Goal: Information Seeking & Learning: Learn about a topic

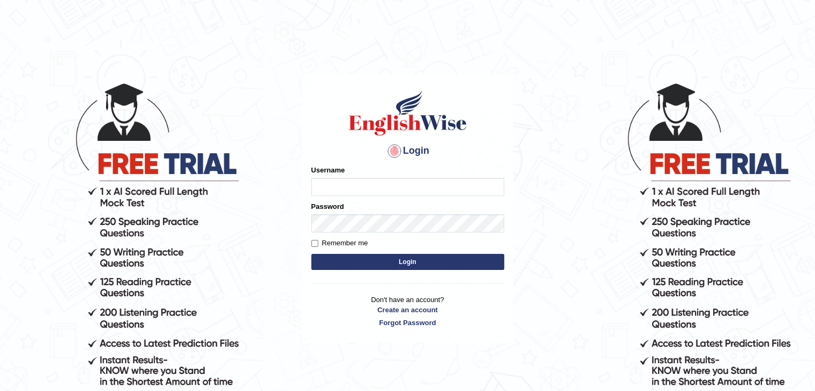
type input "0433826709"
click at [311, 254] on button "Login" at bounding box center [407, 262] width 193 height 16
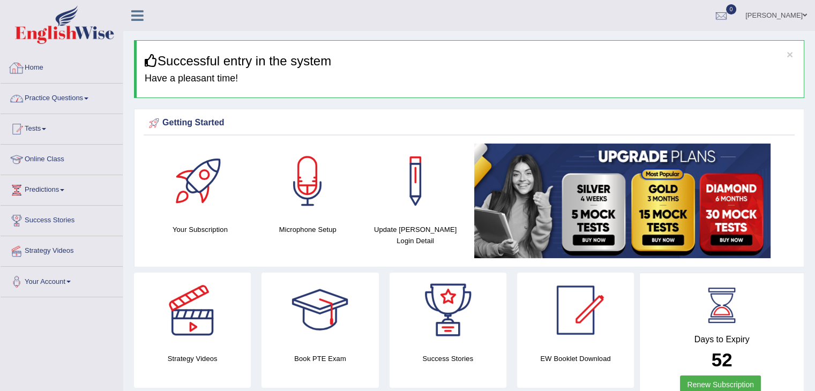
click at [0, 108] on div "Home Practice Questions Speaking Practice Read Aloud Repeat Sentence Describe I…" at bounding box center [61, 175] width 138 height 244
click at [35, 162] on link "Online Class" at bounding box center [62, 158] width 122 height 27
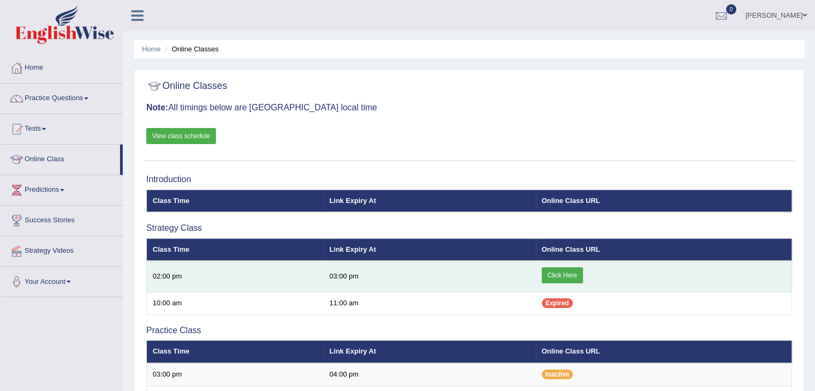
click at [553, 274] on link "Click Here" at bounding box center [562, 275] width 41 height 16
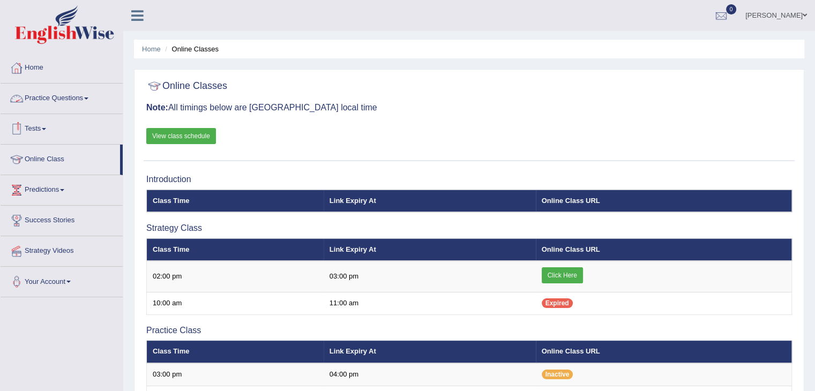
click at [39, 103] on link "Practice Questions" at bounding box center [62, 97] width 122 height 27
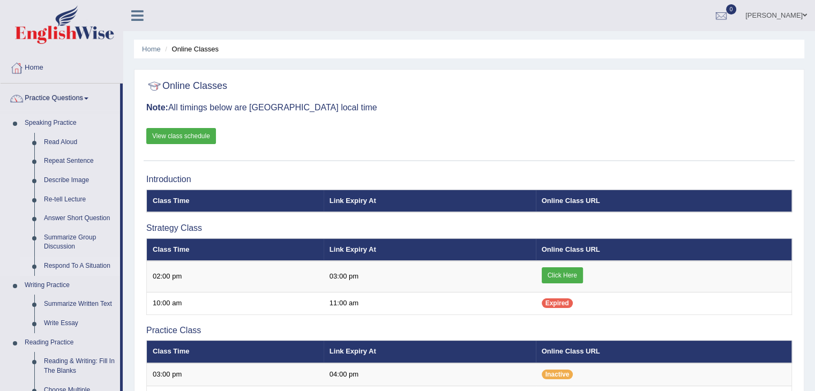
click at [59, 264] on link "Respond To A Situation" at bounding box center [79, 266] width 81 height 19
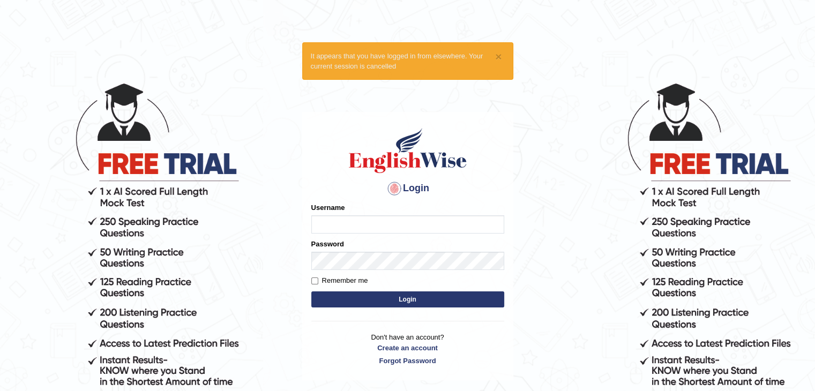
type input "0433826709"
click at [377, 298] on button "Login" at bounding box center [407, 299] width 193 height 16
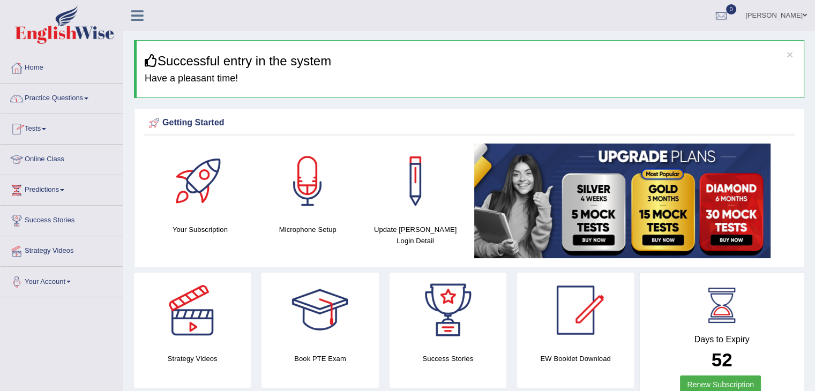
click at [46, 103] on link "Practice Questions" at bounding box center [62, 97] width 122 height 27
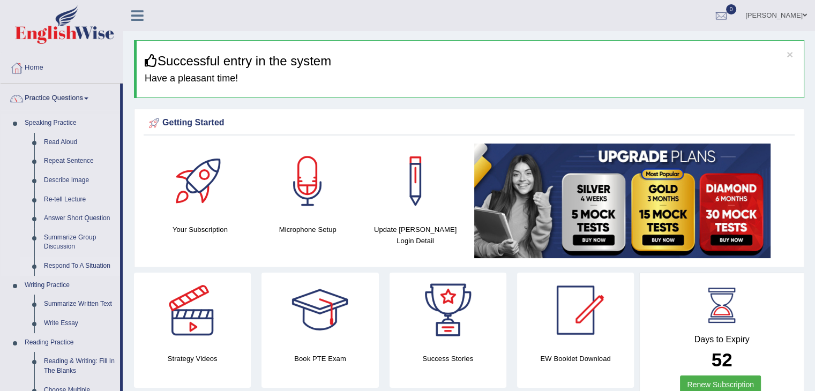
click at [49, 260] on link "Respond To A Situation" at bounding box center [79, 266] width 81 height 19
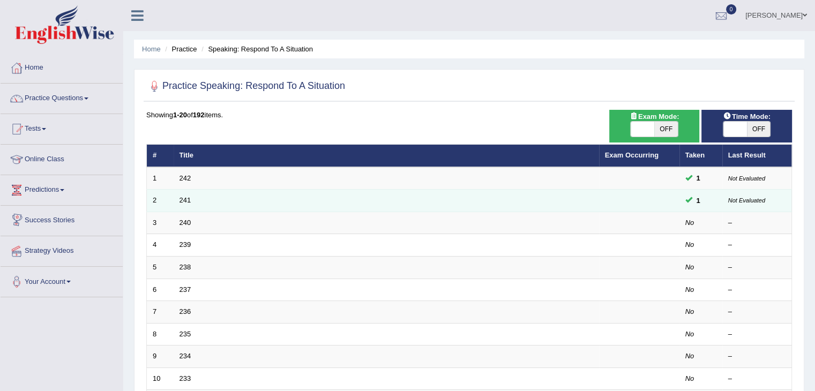
scroll to position [240, 0]
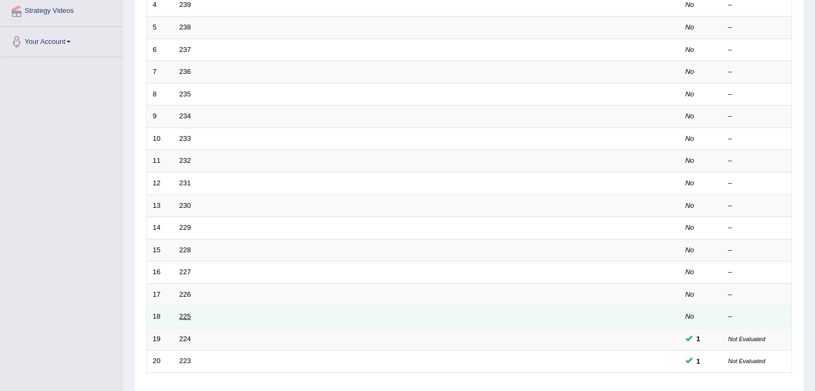
click at [183, 316] on link "225" at bounding box center [185, 316] width 12 height 8
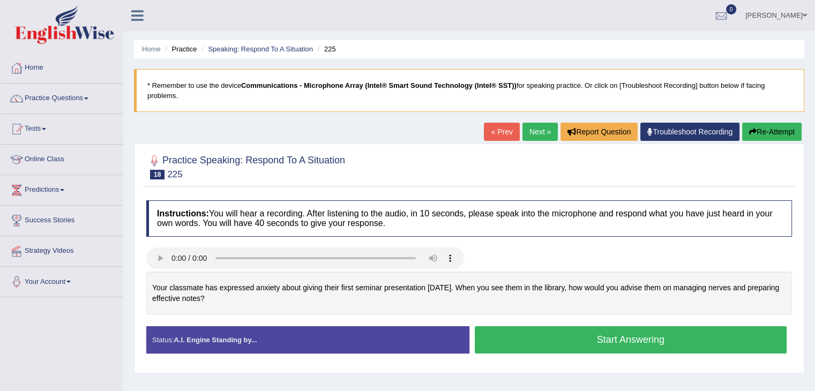
drag, startPoint x: 153, startPoint y: 283, endPoint x: 223, endPoint y: 298, distance: 71.2
click at [223, 298] on div "Your classmate has expressed anxiety about giving their first seminar presentat…" at bounding box center [469, 293] width 646 height 43
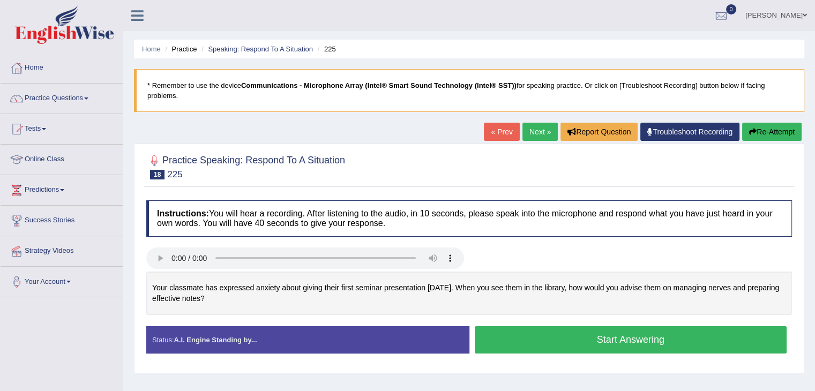
click at [148, 286] on div "Your classmate has expressed anxiety about giving their first seminar presentat…" at bounding box center [469, 293] width 646 height 43
drag, startPoint x: 148, startPoint y: 286, endPoint x: 156, endPoint y: 283, distance: 8.3
click at [156, 283] on div "Your classmate has expressed anxiety about giving their first seminar presentat…" at bounding box center [469, 293] width 646 height 43
drag, startPoint x: 156, startPoint y: 283, endPoint x: 234, endPoint y: 334, distance: 92.4
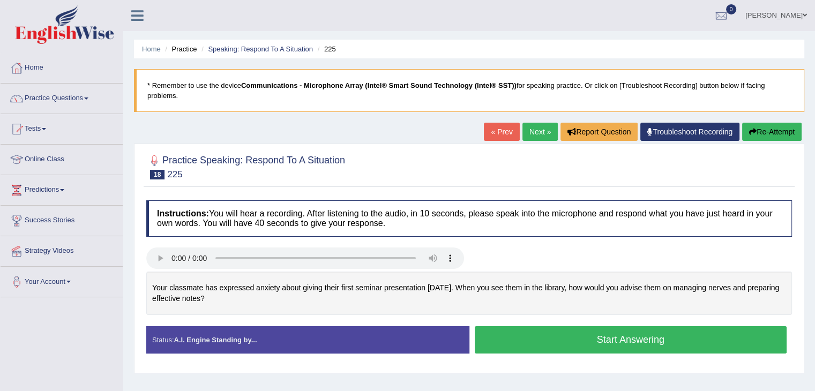
click at [234, 334] on div "Instructions: You will hear a recording. After listening to the audio, in 10 se…" at bounding box center [469, 281] width 651 height 173
click at [48, 100] on link "Practice Questions" at bounding box center [62, 97] width 122 height 27
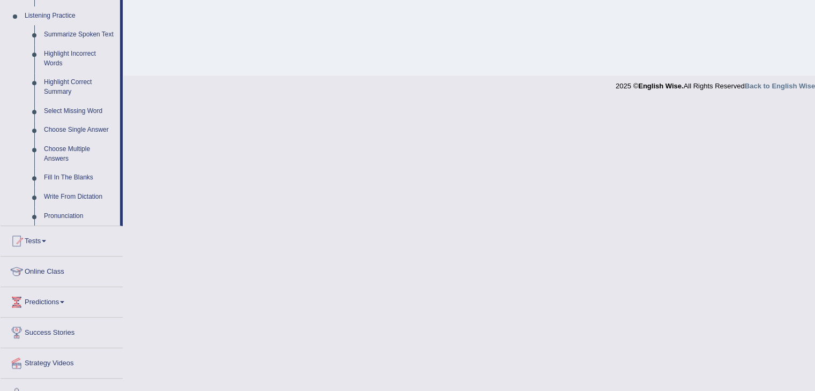
scroll to position [478, 0]
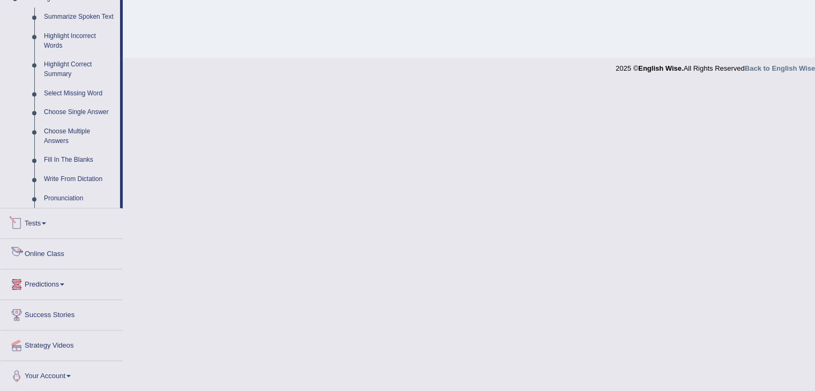
click at [48, 219] on link "Tests" at bounding box center [62, 221] width 122 height 27
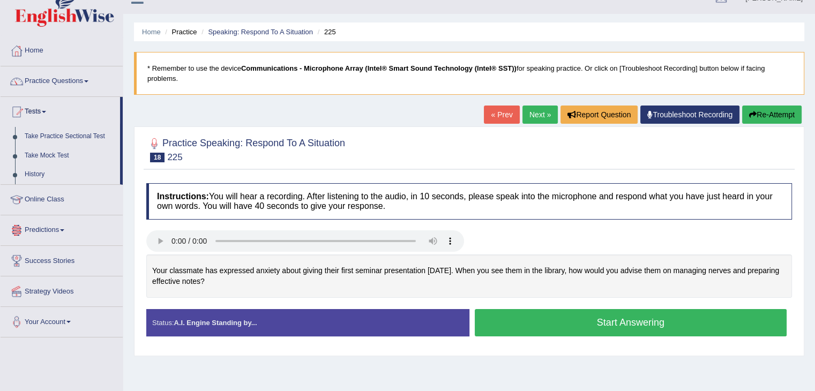
scroll to position [0, 0]
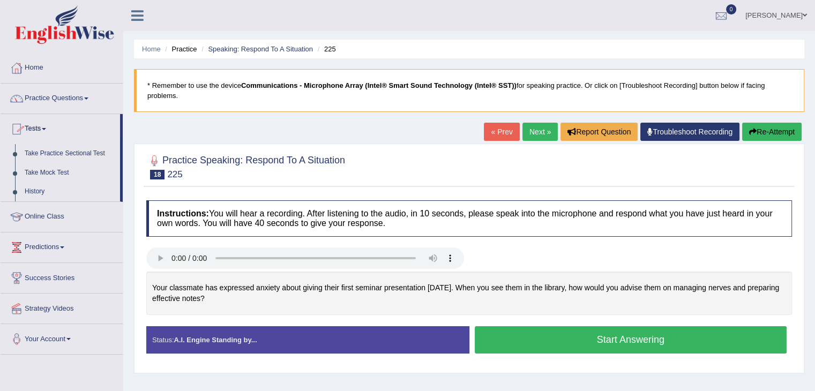
click at [32, 60] on link "Home" at bounding box center [62, 66] width 122 height 27
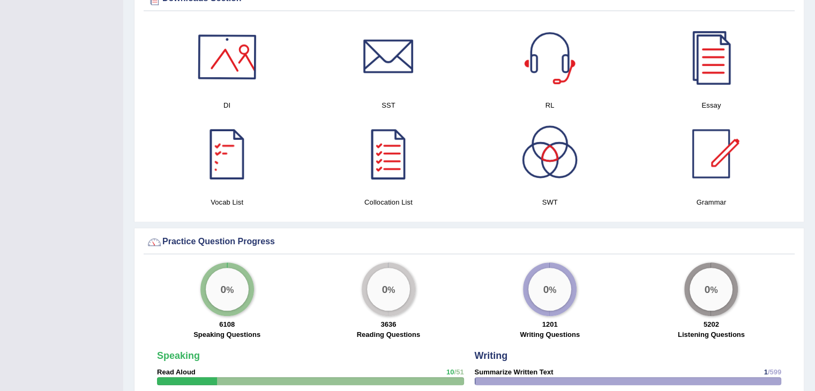
scroll to position [541, 0]
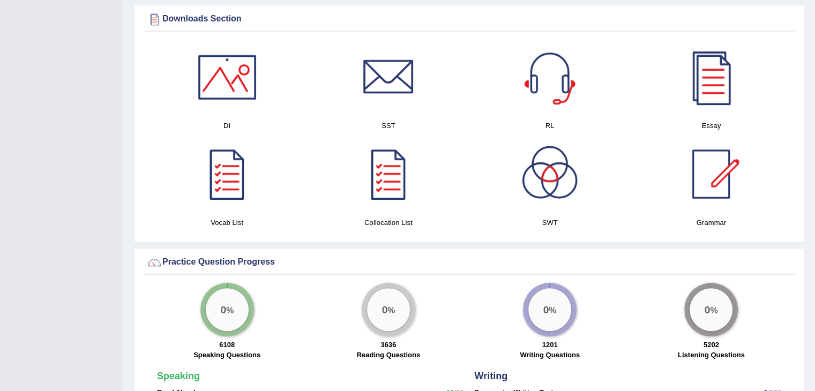
click at [238, 52] on div at bounding box center [227, 77] width 75 height 75
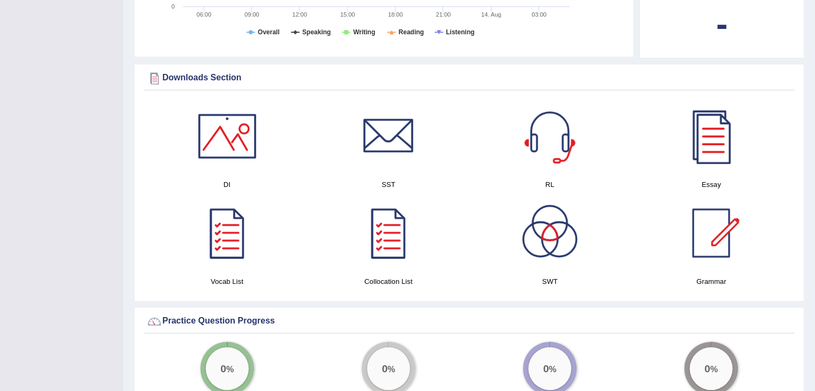
scroll to position [481, 0]
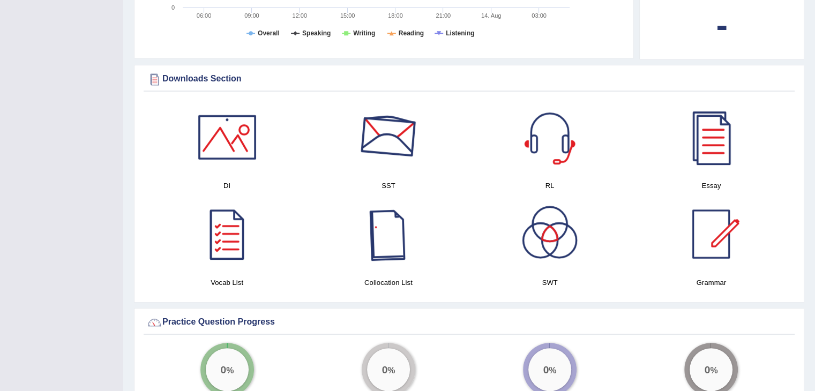
click at [394, 168] on div at bounding box center [388, 137] width 75 height 75
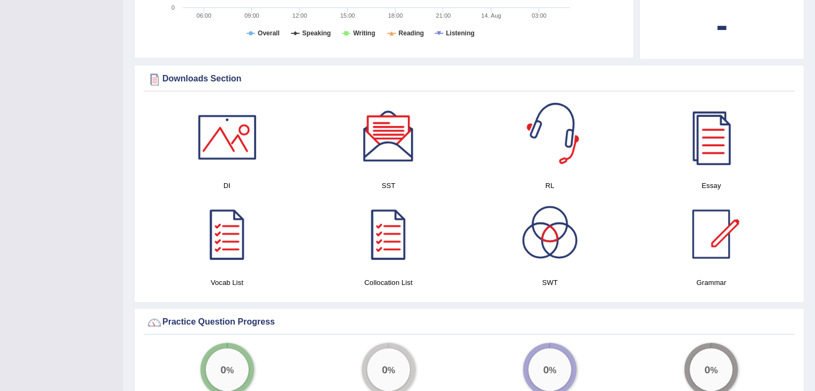
click at [557, 162] on div at bounding box center [549, 137] width 75 height 75
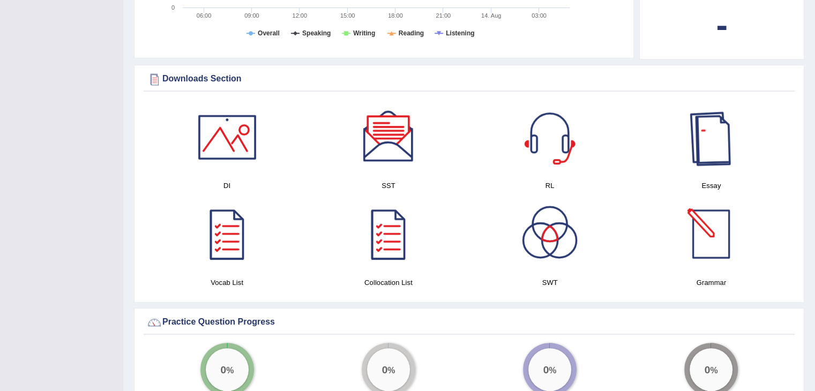
click at [707, 148] on div at bounding box center [710, 137] width 75 height 75
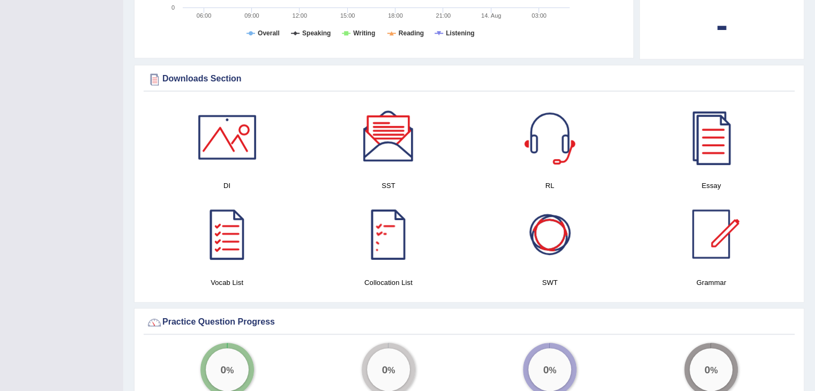
click at [538, 241] on div at bounding box center [549, 234] width 75 height 75
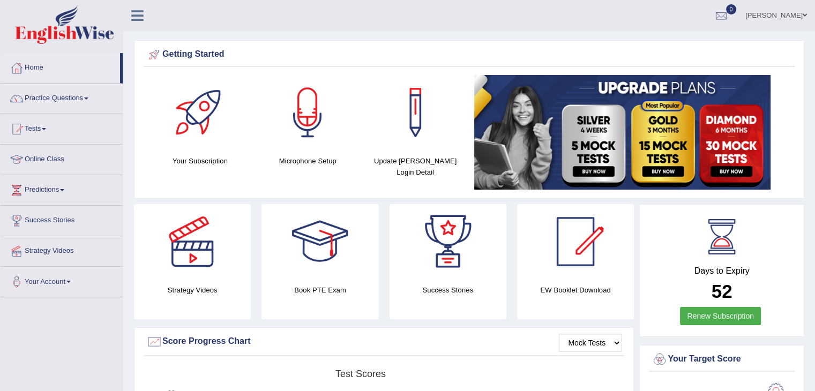
scroll to position [0, 0]
click at [47, 249] on link "Strategy Videos" at bounding box center [62, 249] width 122 height 27
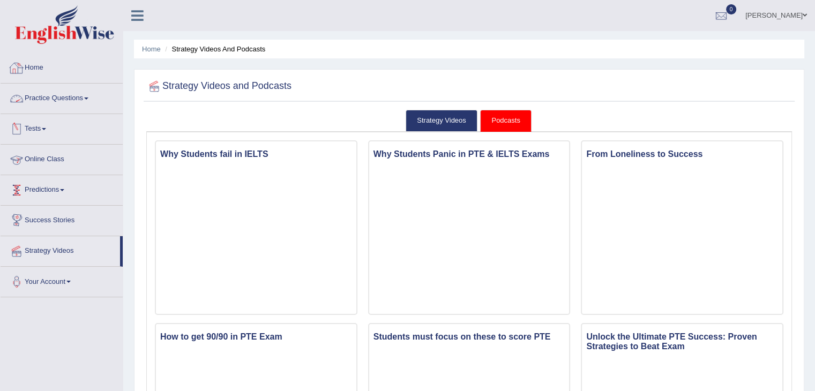
click at [39, 96] on link "Practice Questions" at bounding box center [62, 97] width 122 height 27
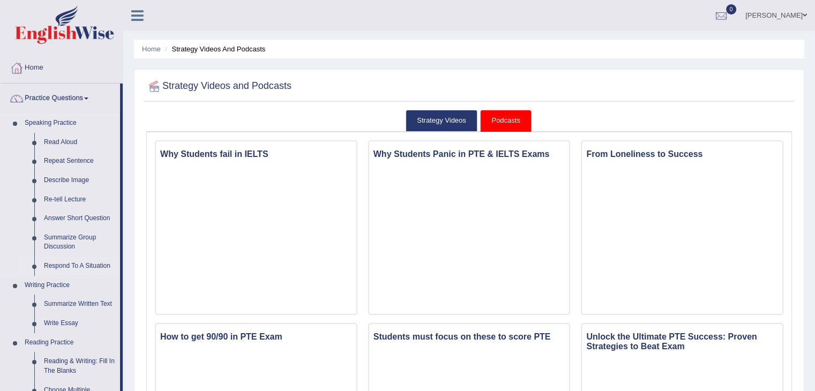
click at [63, 264] on link "Respond To A Situation" at bounding box center [79, 266] width 81 height 19
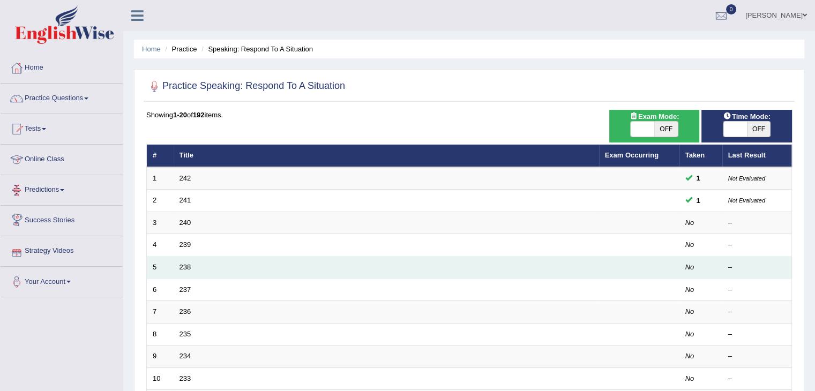
scroll to position [182, 0]
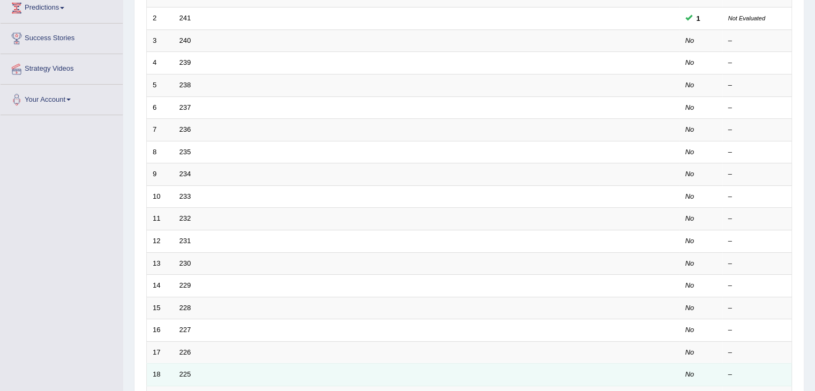
click at [177, 370] on td "225" at bounding box center [386, 375] width 425 height 23
click at [187, 372] on link "225" at bounding box center [185, 374] width 12 height 8
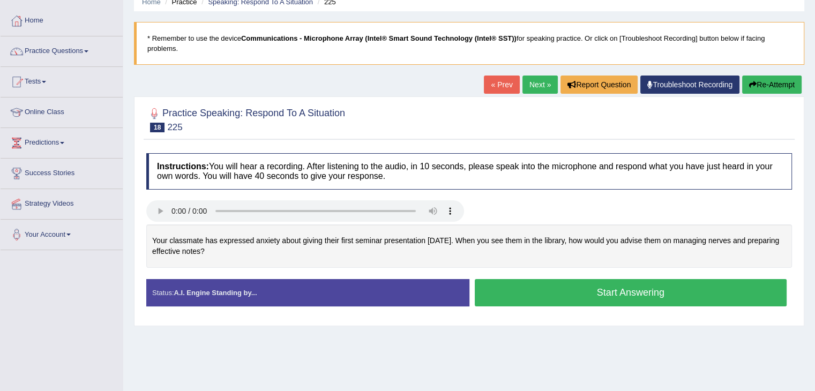
scroll to position [36, 0]
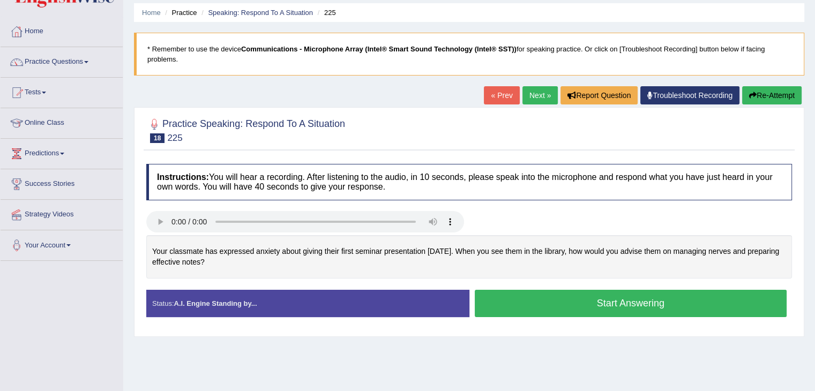
drag, startPoint x: 153, startPoint y: 245, endPoint x: 243, endPoint y: 282, distance: 97.5
click at [243, 282] on div "Instructions: You will hear a recording. After listening to the audio, in 10 se…" at bounding box center [469, 245] width 651 height 173
click at [243, 282] on div "Created with Highcharts 7.1.2 Too low Too high Time Pitch meter: 0 5 10 15 20 2…" at bounding box center [469, 262] width 656 height 55
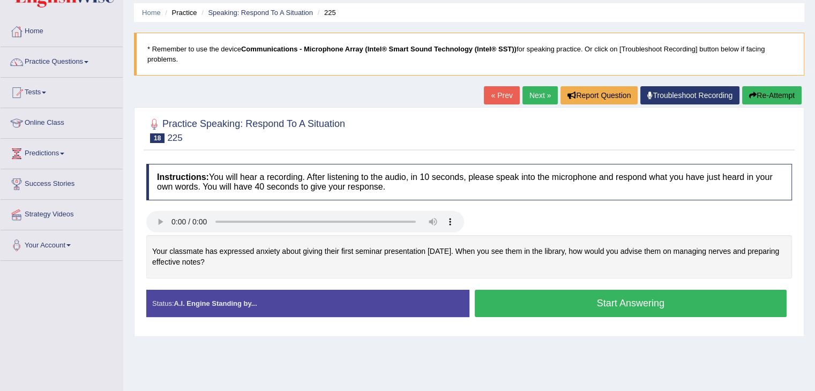
click at [243, 282] on div "Created with Highcharts 7.1.2 Too low Too high Time Pitch meter: 0 5 10 15 20 2…" at bounding box center [469, 262] width 656 height 55
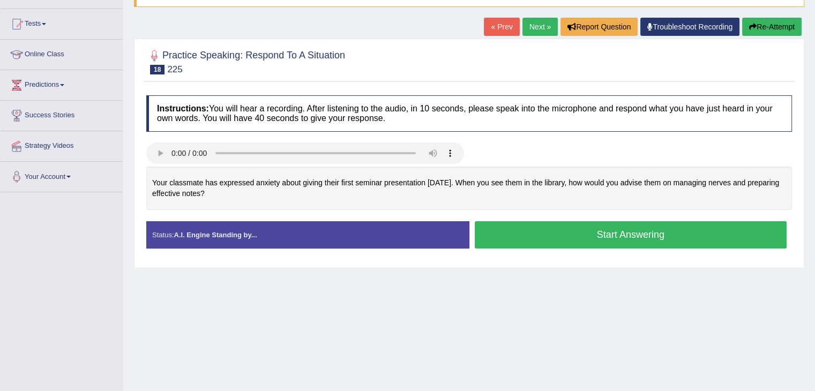
scroll to position [108, 0]
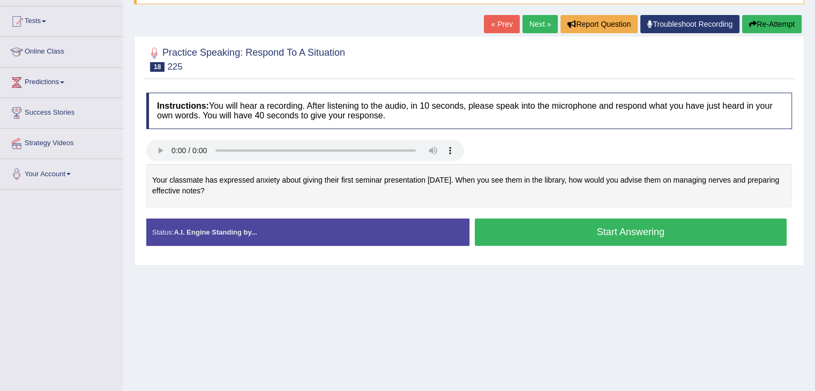
click at [228, 230] on strong "A.I. Engine Standing by..." at bounding box center [215, 232] width 83 height 8
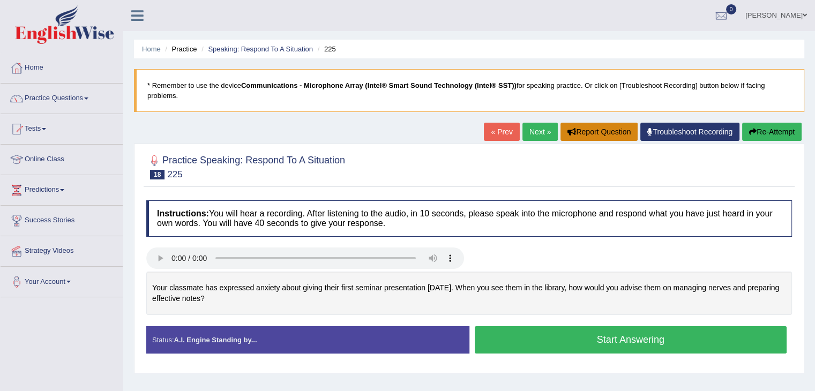
click at [604, 126] on button "Report Question" at bounding box center [598, 132] width 77 height 18
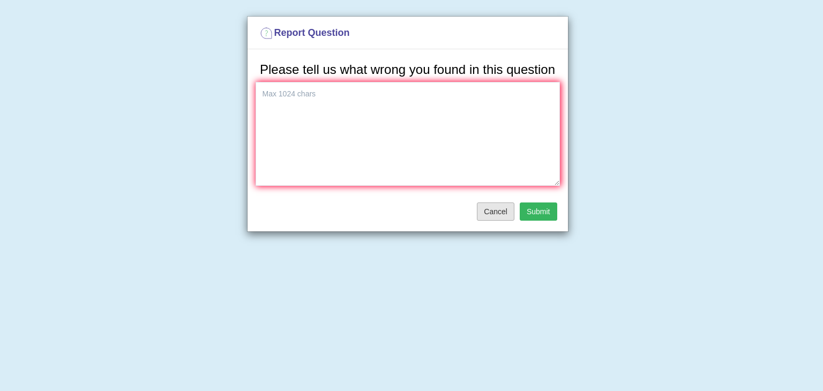
click at [490, 213] on button "Cancel" at bounding box center [496, 212] width 38 height 18
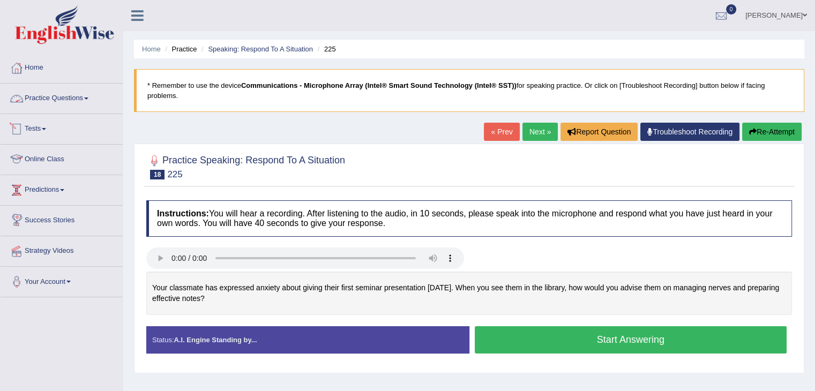
click at [76, 103] on link "Practice Questions" at bounding box center [62, 97] width 122 height 27
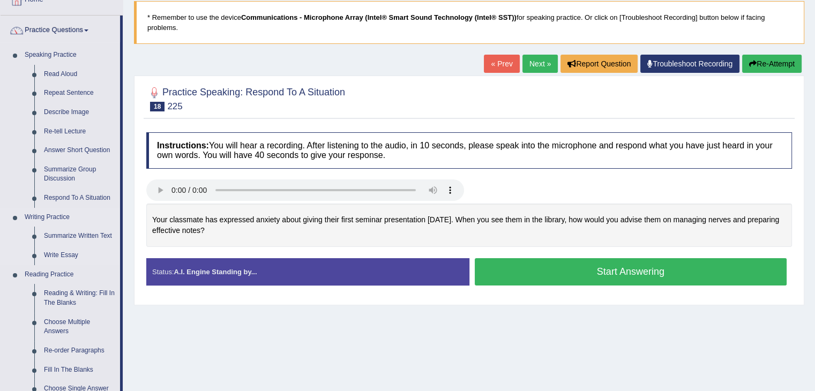
scroll to position [71, 0]
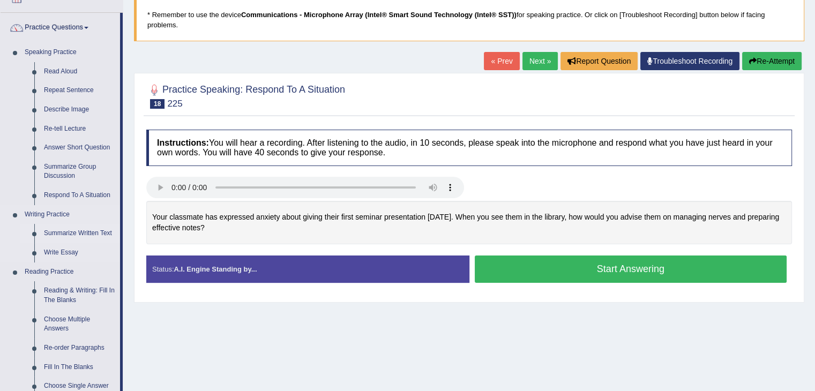
click at [71, 232] on link "Summarize Written Text" at bounding box center [79, 233] width 81 height 19
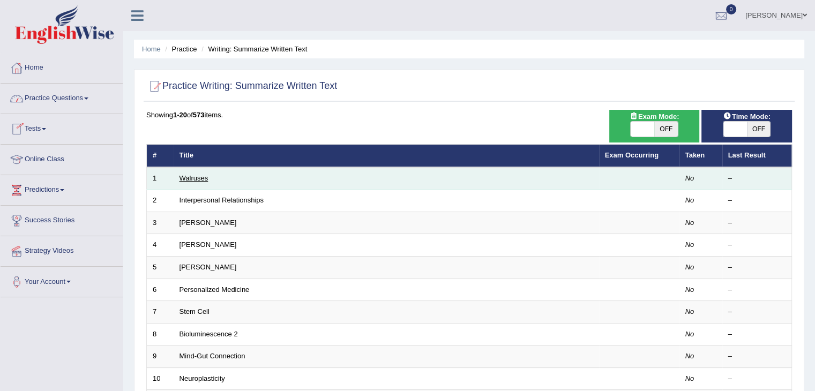
click at [197, 180] on link "Walruses" at bounding box center [193, 178] width 29 height 8
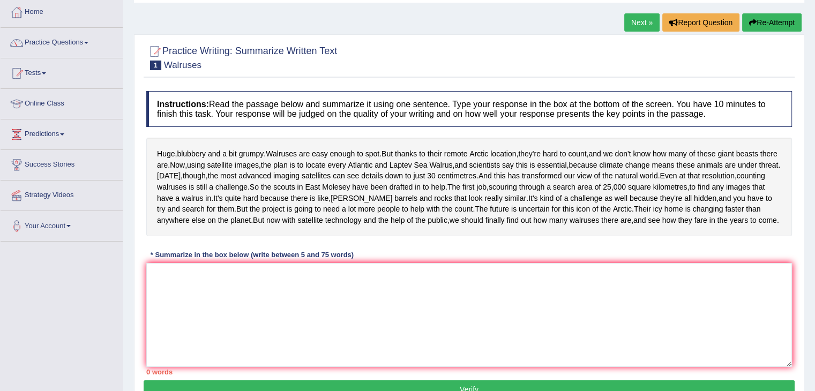
scroll to position [61, 0]
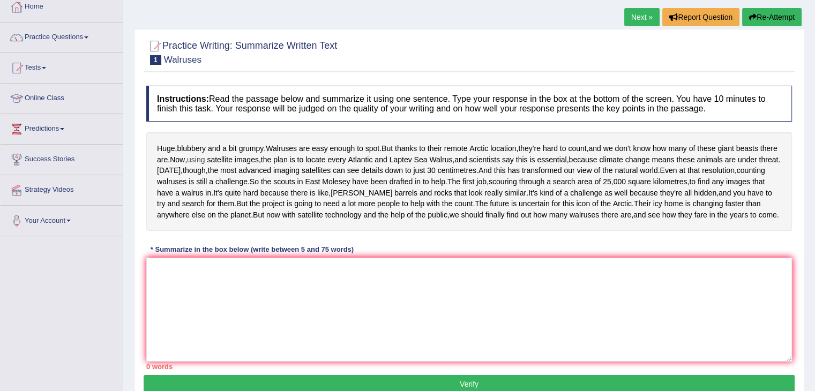
drag, startPoint x: 159, startPoint y: 143, endPoint x: 210, endPoint y: 162, distance: 54.7
click at [210, 162] on div "Huge , blubbery and a bit grumpy . Walruses are easy enough to spot . But thank…" at bounding box center [469, 181] width 646 height 99
click at [237, 326] on textarea at bounding box center [469, 310] width 646 height 104
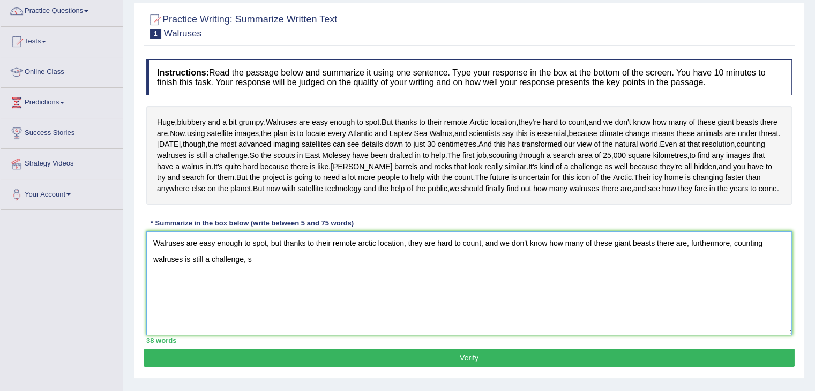
scroll to position [84, 0]
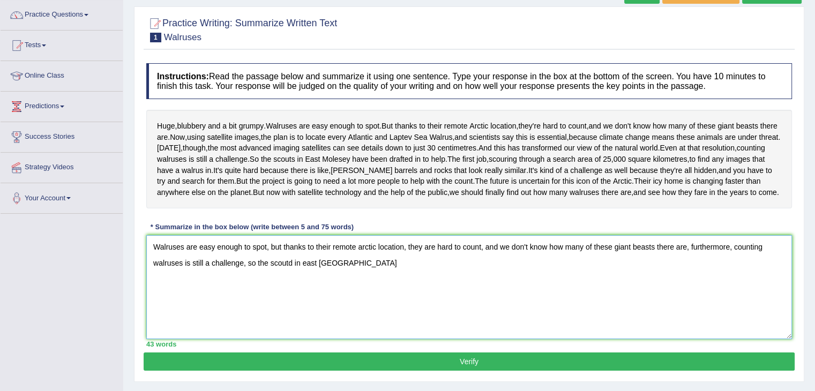
click at [306, 320] on textarea "Walruses are easy enough to spot, but thanks to their remote arctic location, t…" at bounding box center [469, 287] width 646 height 104
click at [369, 313] on textarea "Walruses are easy enough to spot, but thanks to their remote arctic location, t…" at bounding box center [469, 287] width 646 height 104
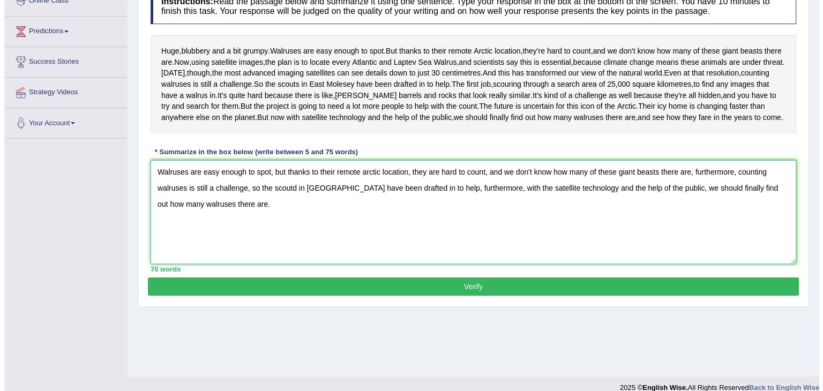
scroll to position [171, 0]
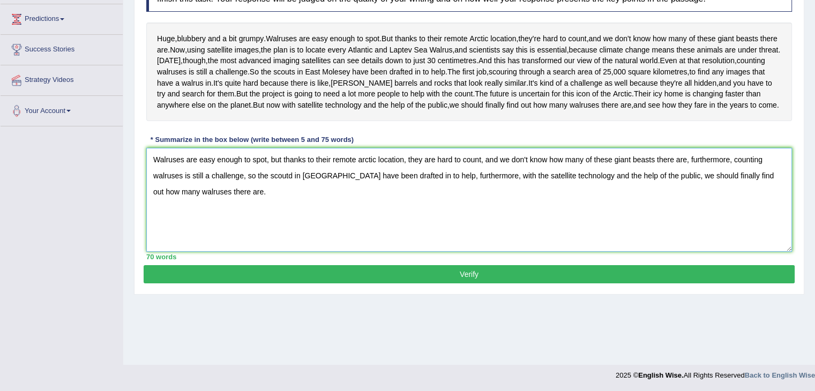
type textarea "Walruses are easy enough to spot, but thanks to their remote arctic location, t…"
click at [343, 283] on button "Verify" at bounding box center [469, 274] width 651 height 18
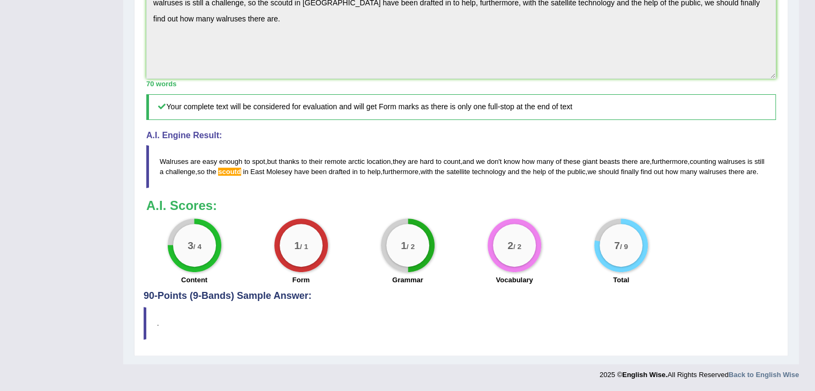
scroll to position [392, 0]
click at [272, 296] on h4 "90-Points (9-Bands) Sample Answer:" at bounding box center [461, 51] width 635 height 502
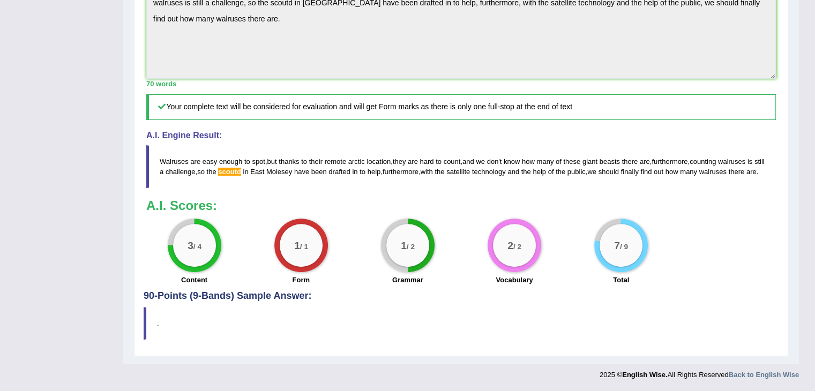
click at [178, 319] on blockquote "." at bounding box center [461, 323] width 635 height 33
click at [144, 325] on blockquote "." at bounding box center [461, 323] width 635 height 33
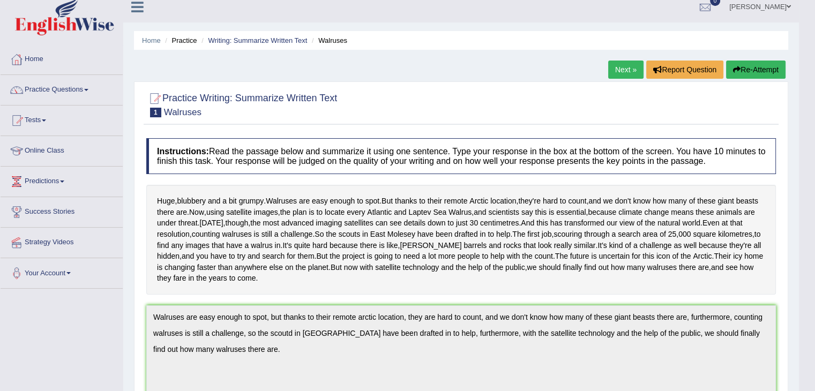
scroll to position [0, 0]
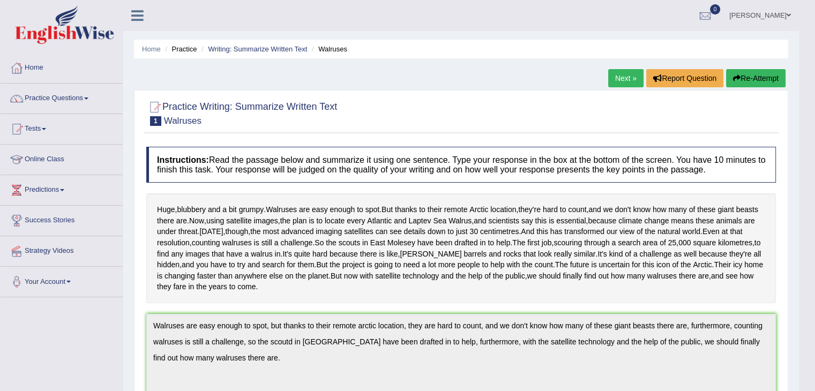
click at [618, 81] on link "Next »" at bounding box center [625, 78] width 35 height 18
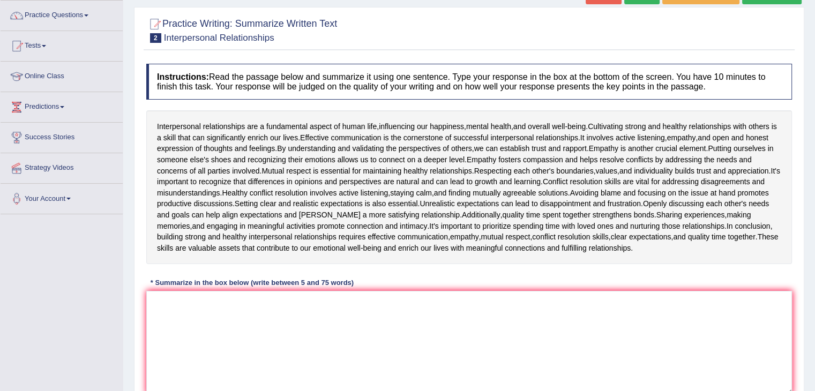
scroll to position [75, 0]
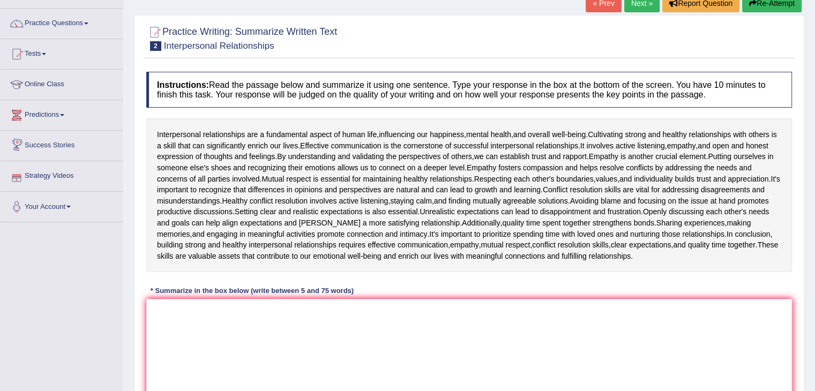
click at [30, 107] on link "Predictions" at bounding box center [62, 113] width 122 height 27
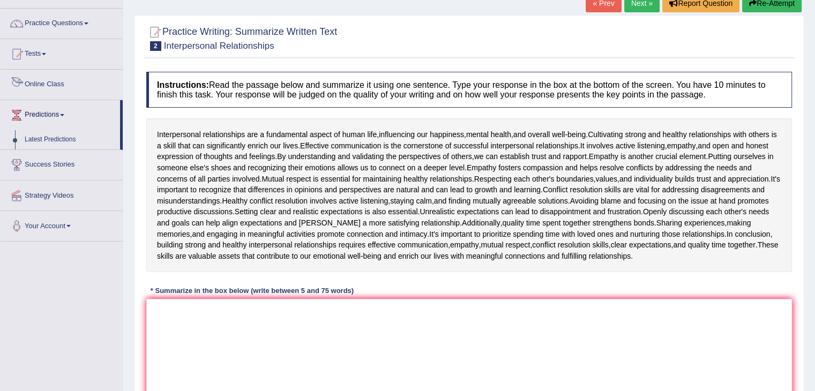
click at [42, 88] on link "Online Class" at bounding box center [62, 83] width 122 height 27
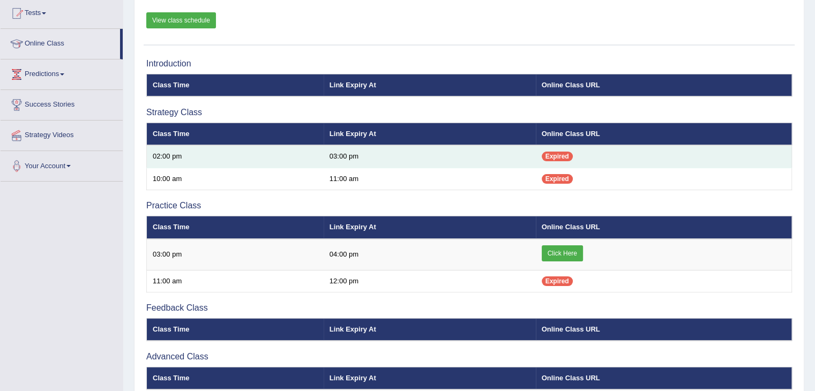
scroll to position [117, 0]
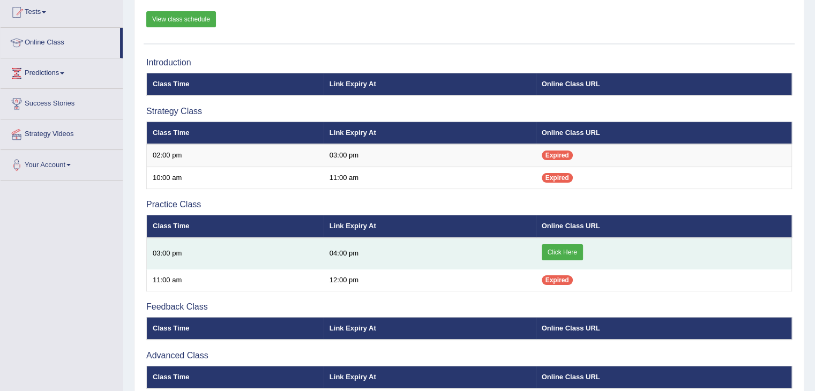
click at [556, 252] on link "Click Here" at bounding box center [562, 252] width 41 height 16
